Goal: Information Seeking & Learning: Learn about a topic

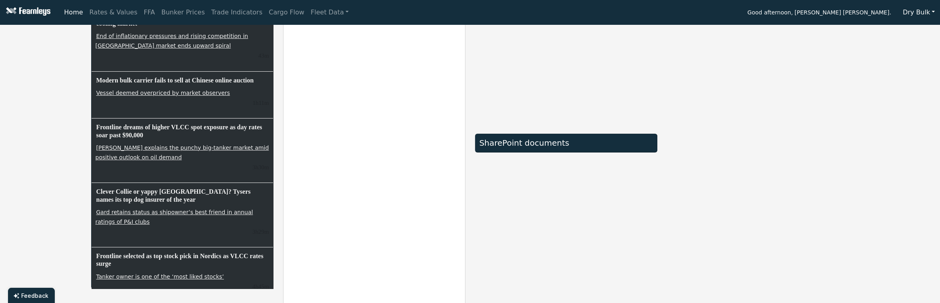
scroll to position [213, 0]
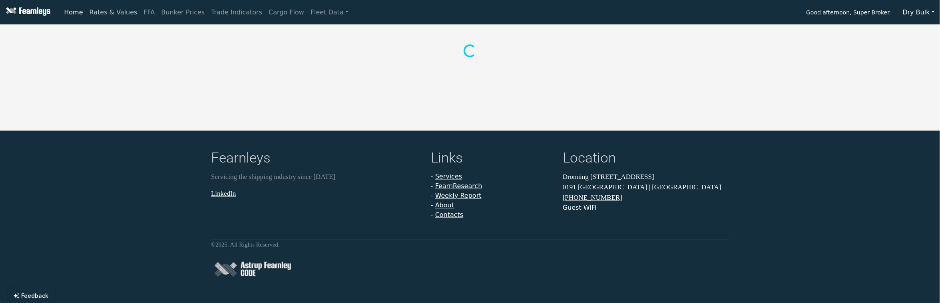
click at [114, 18] on link "Rates & Values" at bounding box center [113, 12] width 54 height 16
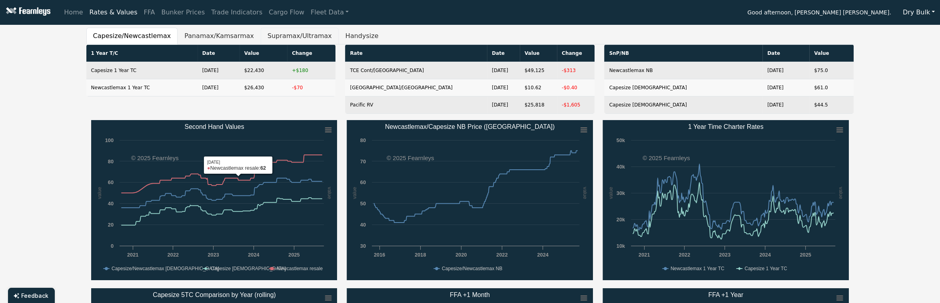
click at [261, 34] on button "Supramax/Ultramax" at bounding box center [300, 36] width 78 height 17
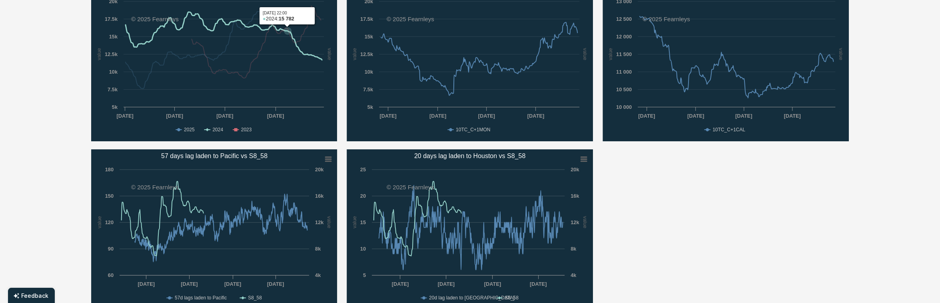
scroll to position [373, 0]
